Goal: Download file/media

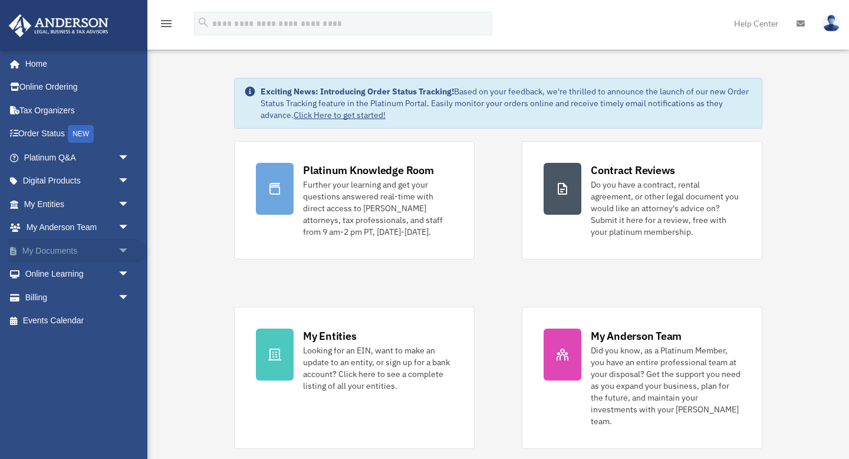
click at [123, 251] on span "arrow_drop_down" at bounding box center [130, 251] width 24 height 24
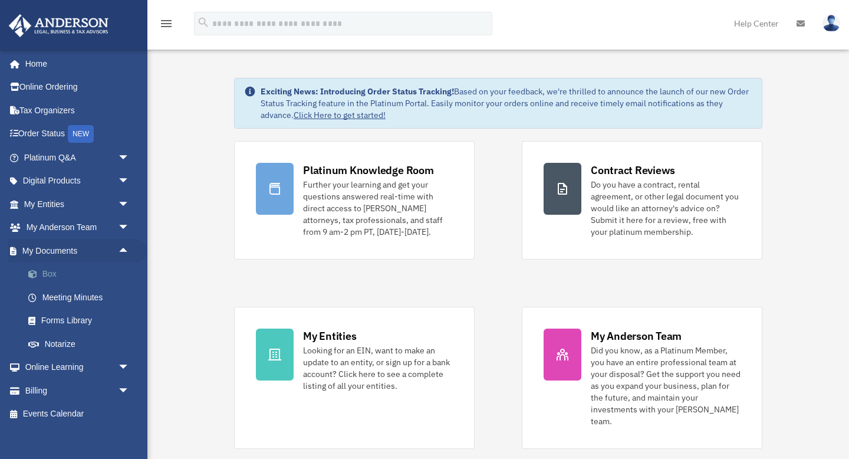
click at [47, 273] on link "Box" at bounding box center [82, 274] width 131 height 24
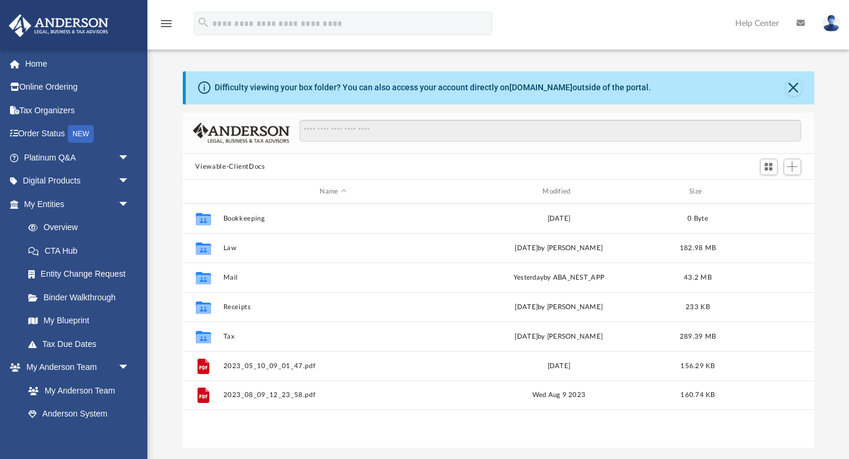
scroll to position [268, 632]
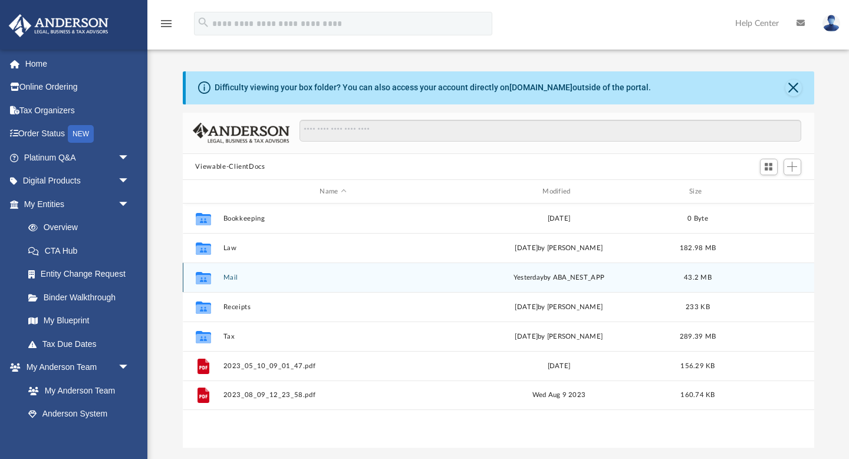
click at [230, 276] on button "Mail" at bounding box center [333, 278] width 221 height 8
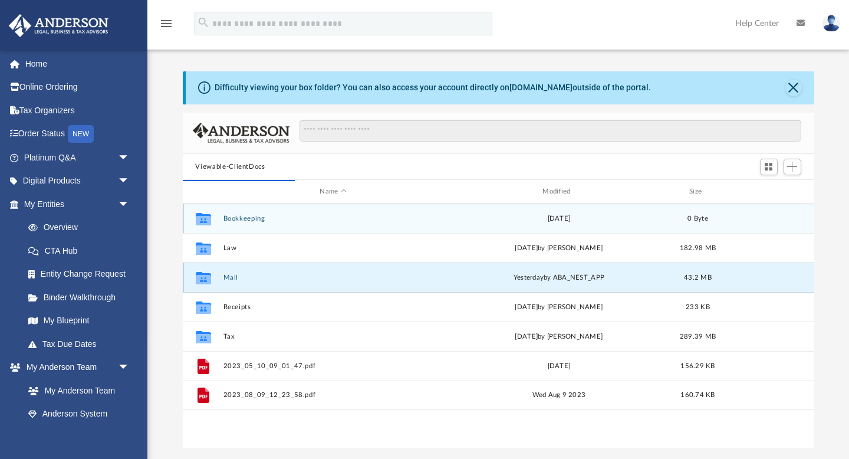
scroll to position [1, 1]
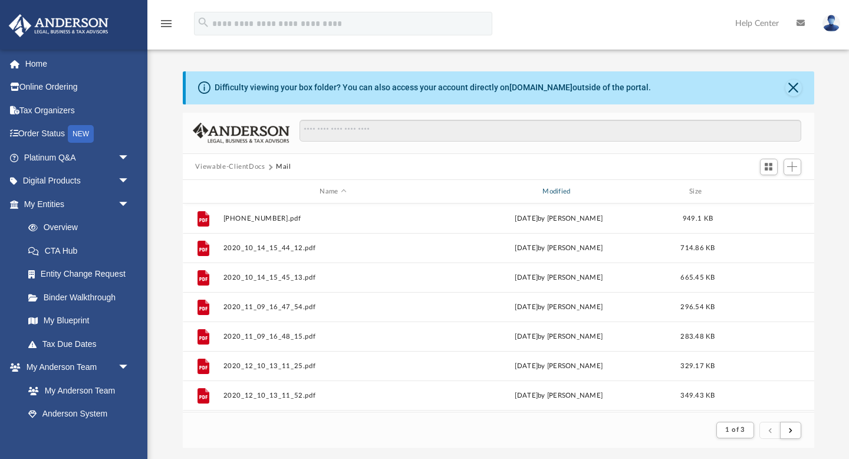
click at [560, 192] on div "Modified" at bounding box center [558, 191] width 221 height 11
click at [550, 185] on div "Name Modified Size" at bounding box center [499, 192] width 632 height 24
click at [554, 192] on div "Modified" at bounding box center [558, 191] width 221 height 11
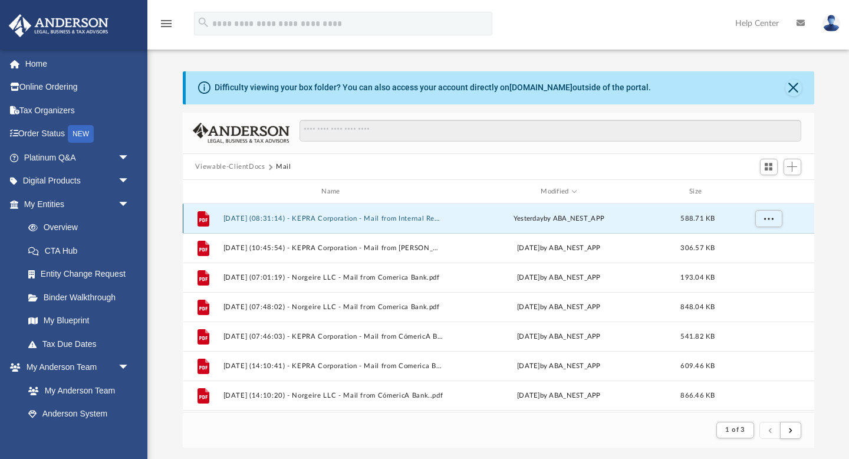
click at [348, 216] on button "[DATE] (08:31:14) - KEPRA Corporation - Mail from Internal Revenue Service.pdf" at bounding box center [333, 219] width 221 height 8
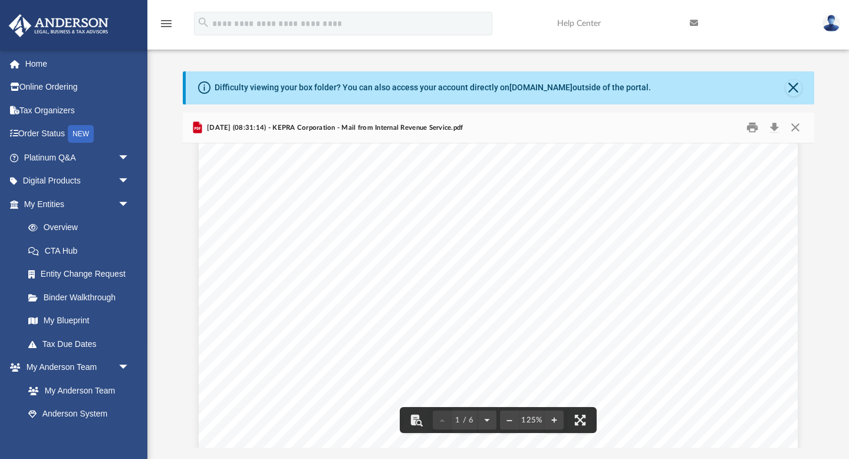
scroll to position [179, 0]
click at [776, 126] on button "Download" at bounding box center [774, 128] width 21 height 18
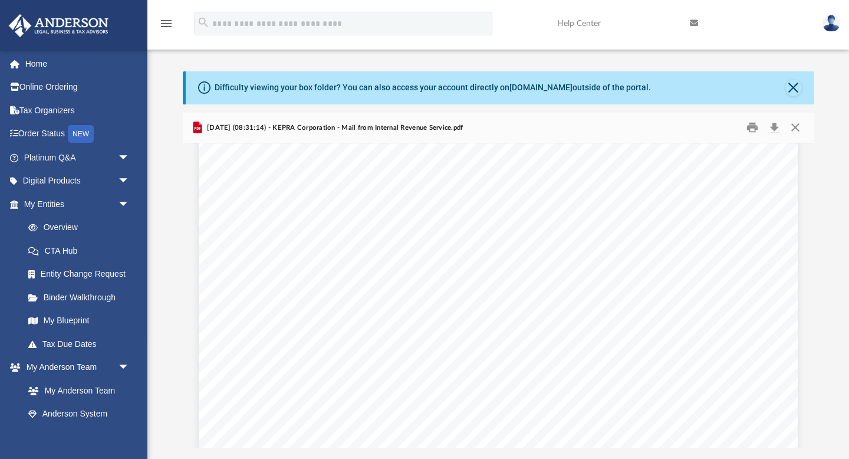
click at [827, 146] on div "Difficulty viewing your box folder? You can also access your account directly o…" at bounding box center [498, 259] width 702 height 377
click at [797, 129] on button "Close" at bounding box center [795, 128] width 21 height 18
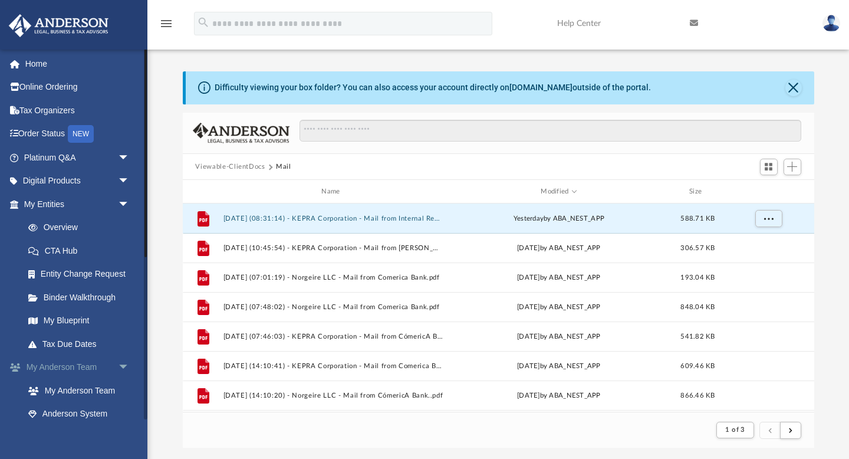
click at [84, 367] on link "My [PERSON_NAME] Team arrow_drop_down" at bounding box center [77, 368] width 139 height 24
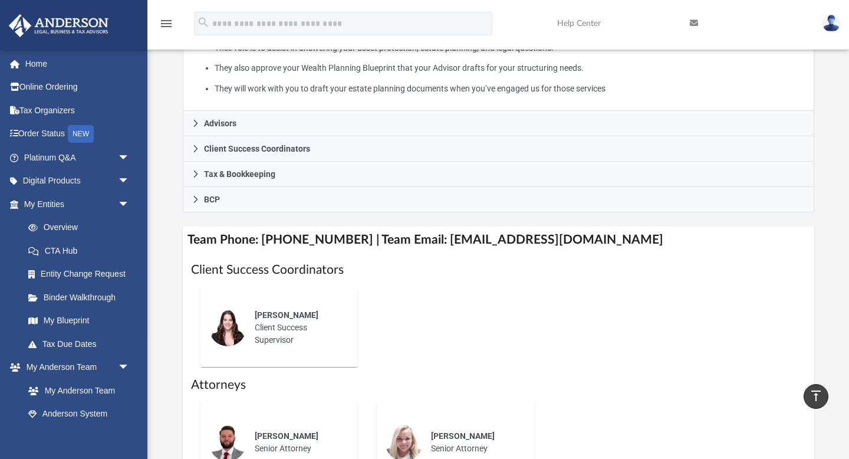
scroll to position [280, 0]
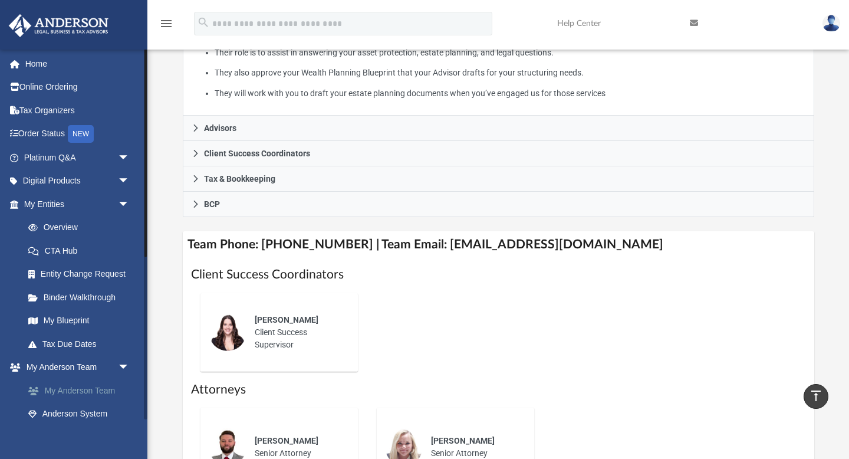
click at [76, 389] on link "My Anderson Team" at bounding box center [82, 391] width 131 height 24
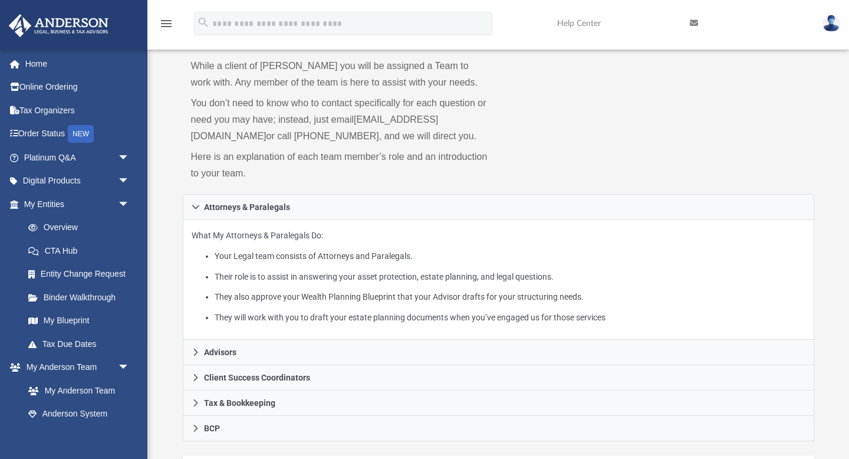
scroll to position [51, 0]
